Goal: Transaction & Acquisition: Purchase product/service

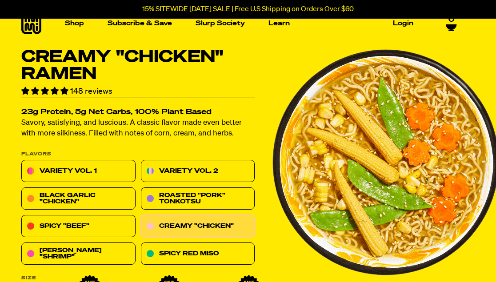
scroll to position [12, 0]
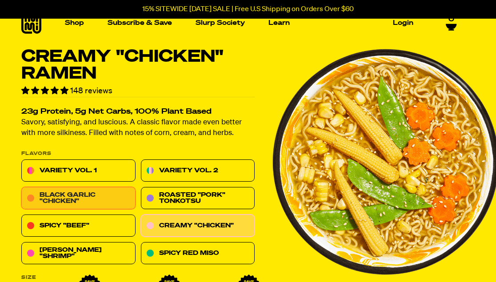
click at [107, 194] on link "Black Garlic "Chicken"" at bounding box center [78, 198] width 114 height 22
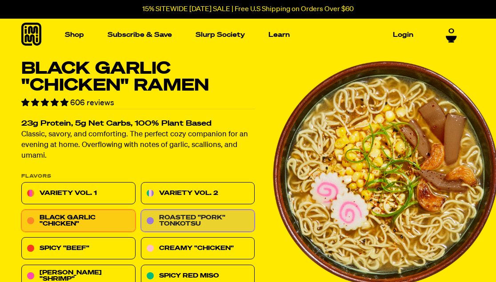
click at [186, 223] on link "Roasted "Pork" Tonkotsu" at bounding box center [198, 221] width 114 height 22
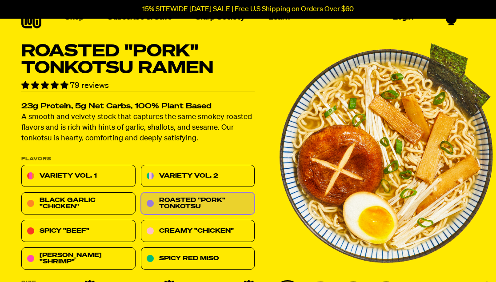
scroll to position [24, 0]
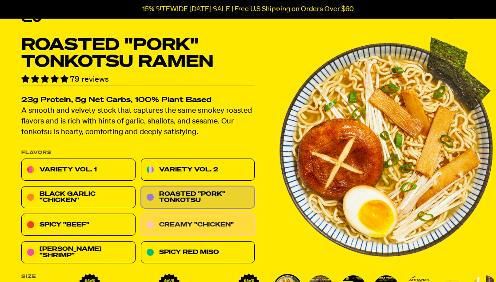
click at [204, 227] on link "Creamy "Chicken"" at bounding box center [198, 225] width 114 height 22
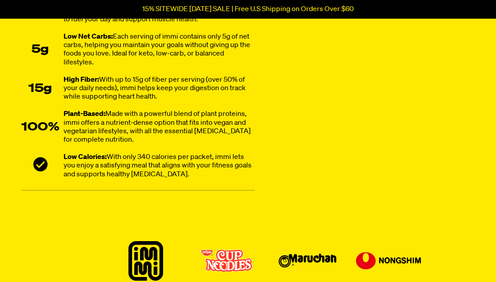
scroll to position [732, 0]
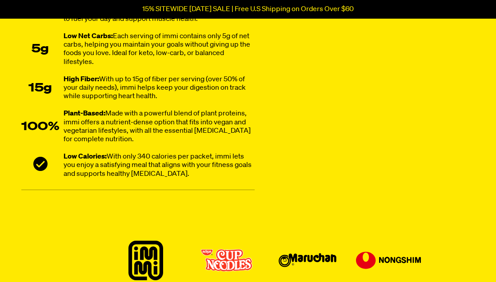
click at [160, 170] on div "Low Calories: With only 340 calories per packet, immi lets you enjoy a satisfyi…" at bounding box center [158, 166] width 191 height 26
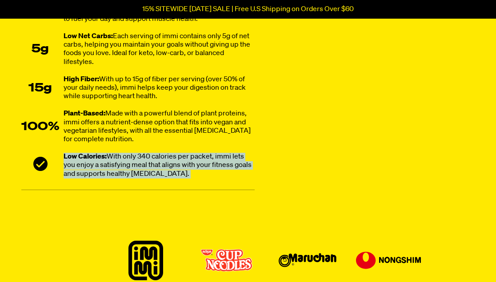
click at [160, 170] on div "Low Calories: With only 340 calories per packet, immi lets you enjoy a satisfyi…" at bounding box center [158, 166] width 191 height 26
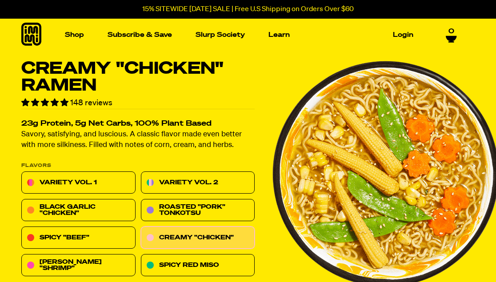
scroll to position [1, 0]
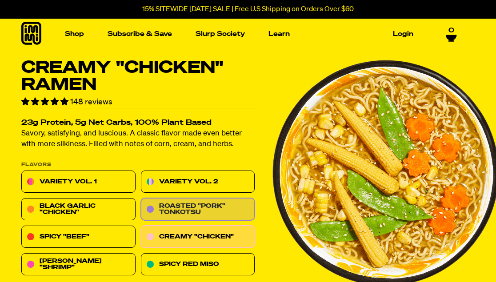
click at [158, 213] on link "Roasted "Pork" Tonkotsu" at bounding box center [198, 209] width 114 height 22
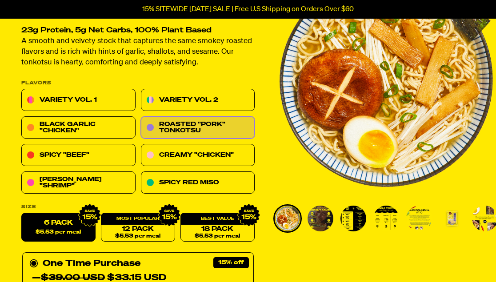
scroll to position [120, 0]
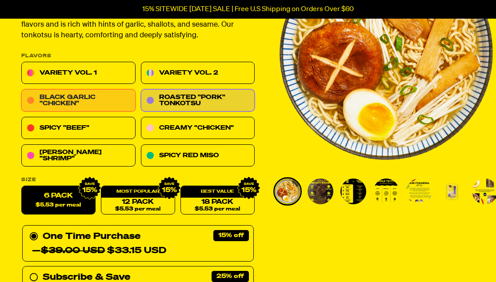
click at [91, 90] on link "Black Garlic "Chicken"" at bounding box center [78, 101] width 114 height 22
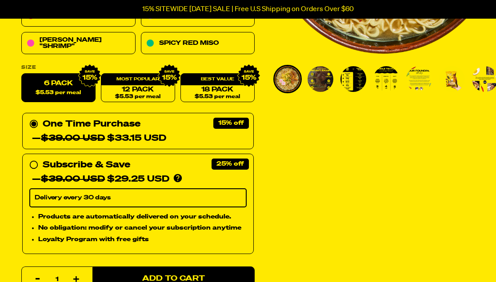
scroll to position [41, 0]
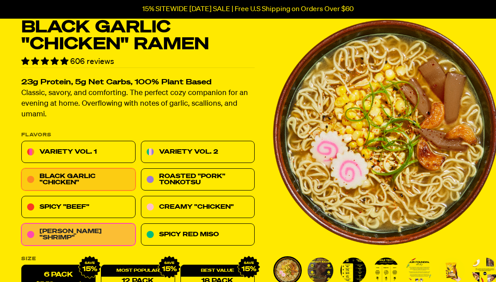
click at [99, 234] on link "Tom Yum "Shrimp"" at bounding box center [78, 235] width 114 height 22
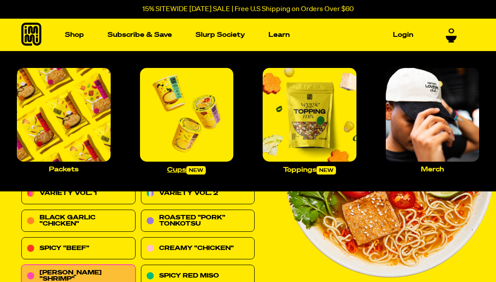
click at [174, 119] on img "Main navigation" at bounding box center [187, 115] width 94 height 94
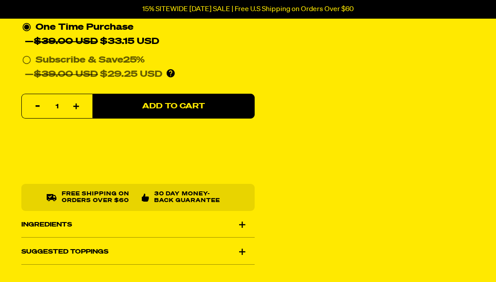
scroll to position [275, 0]
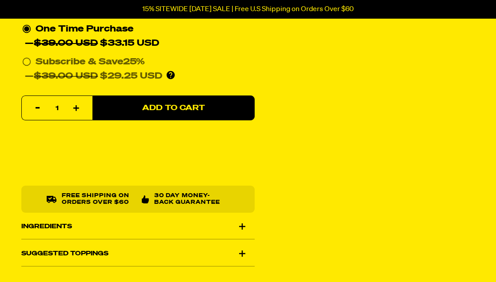
click at [176, 222] on div "Ingredients" at bounding box center [137, 226] width 233 height 25
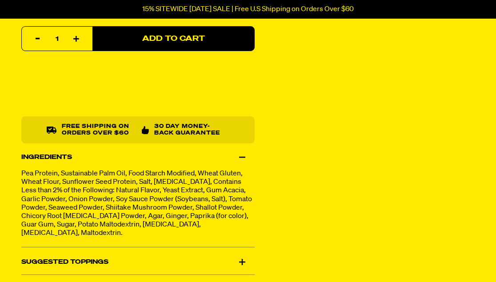
scroll to position [473, 0]
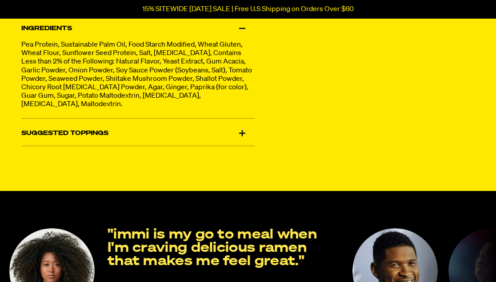
click at [154, 140] on div "Suggested Toppings" at bounding box center [137, 133] width 233 height 25
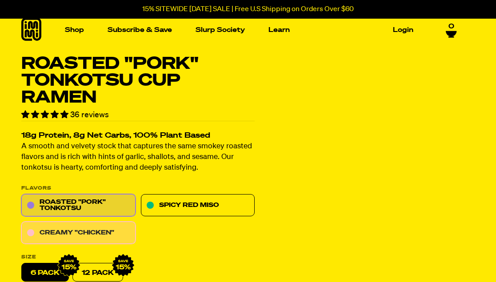
scroll to position [0, 0]
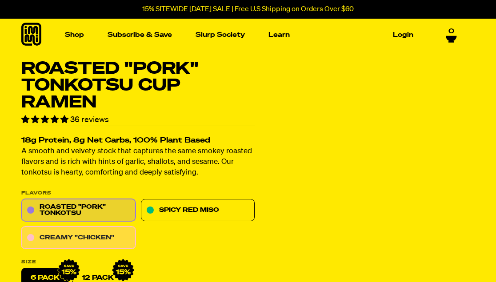
click at [103, 230] on link "Creamy "Chicken"" at bounding box center [78, 238] width 114 height 22
